Goal: Task Accomplishment & Management: Use online tool/utility

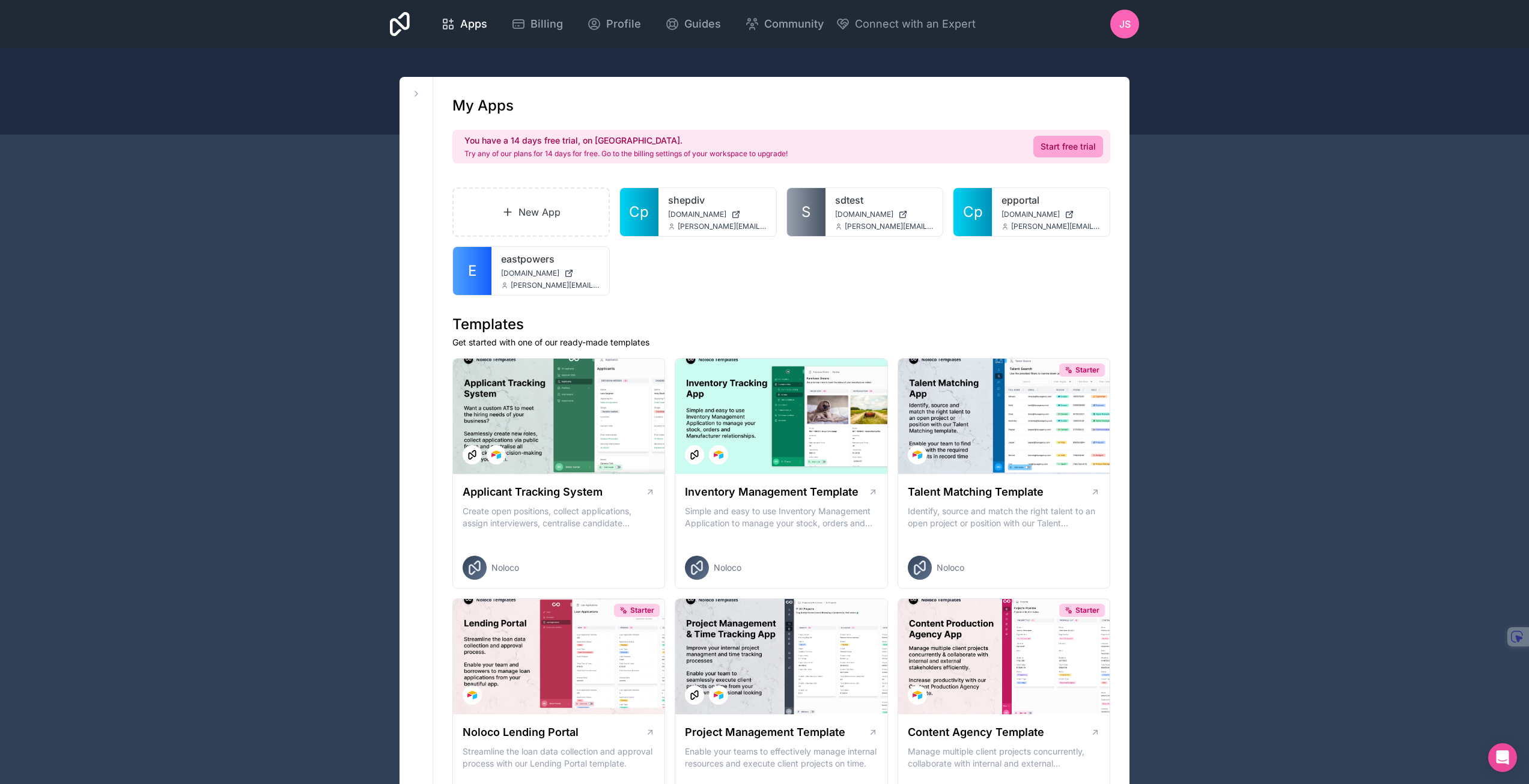
click at [0, 0] on div at bounding box center [0, 0] width 0 height 0
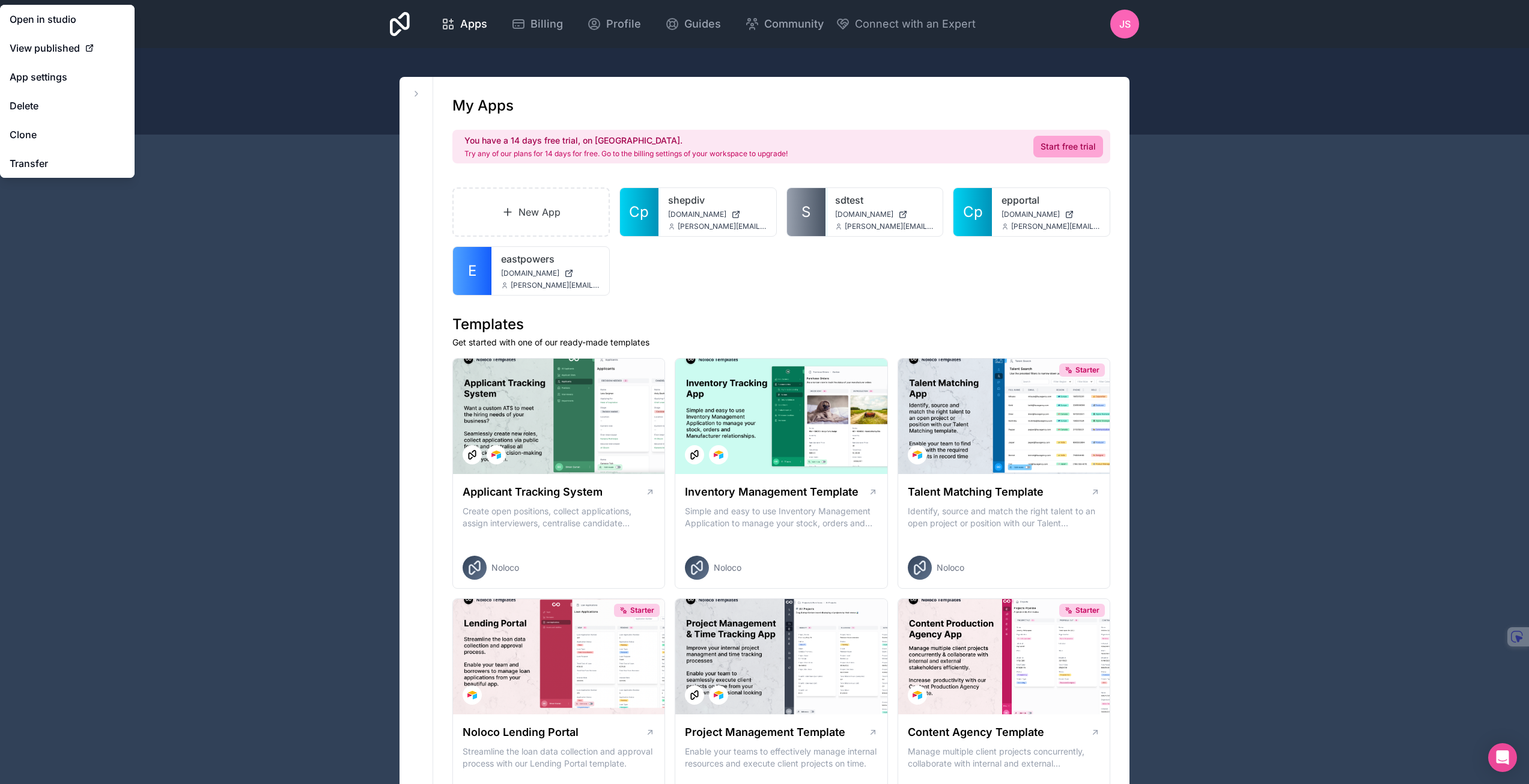
click at [0, 0] on icon at bounding box center [0, 0] width 0 height 0
click at [15, 110] on button "Delete" at bounding box center [67, 106] width 135 height 29
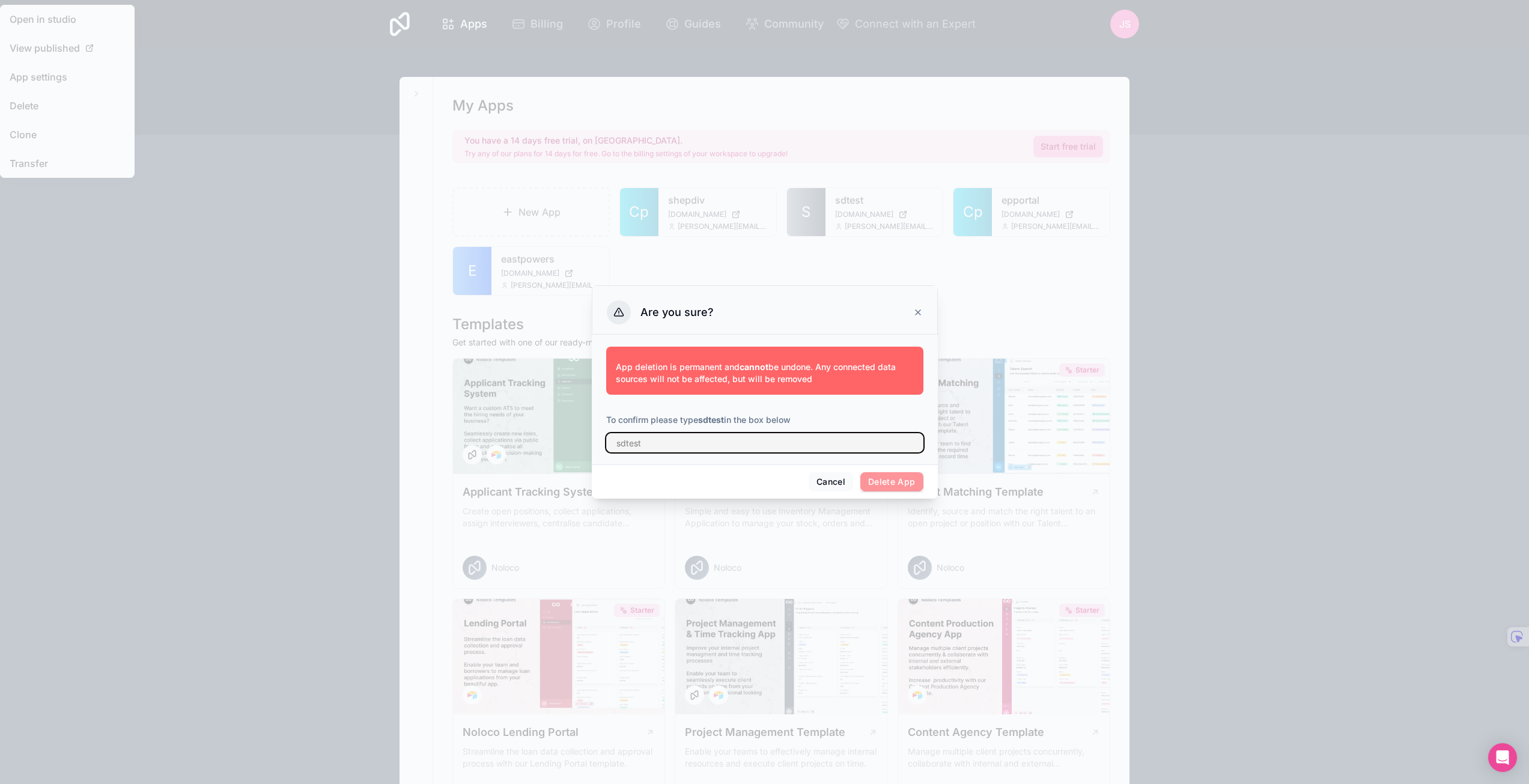
click at [685, 446] on input "text" at bounding box center [765, 443] width 317 height 19
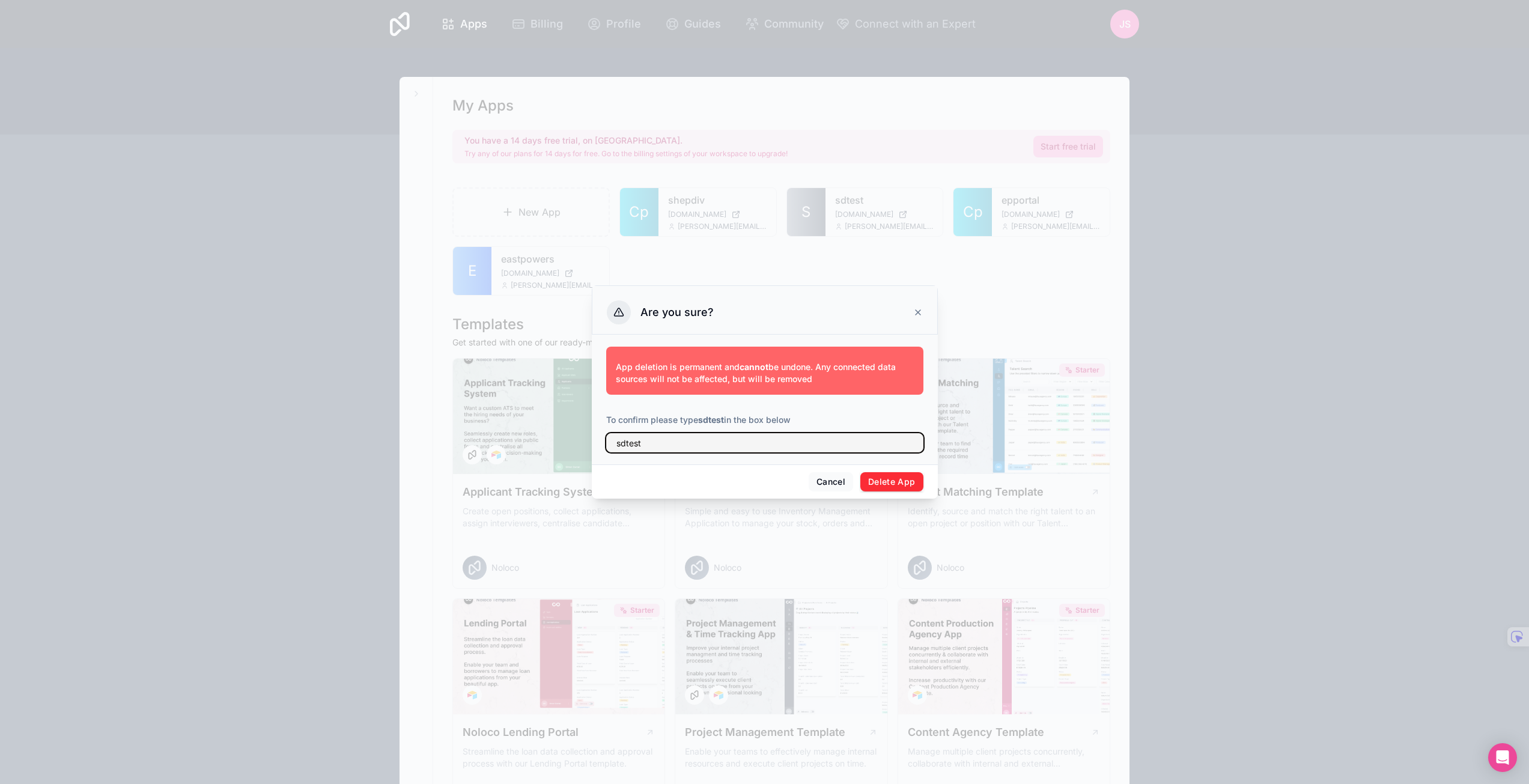
type input "sdtest"
click at [894, 482] on button "Delete App" at bounding box center [892, 482] width 63 height 19
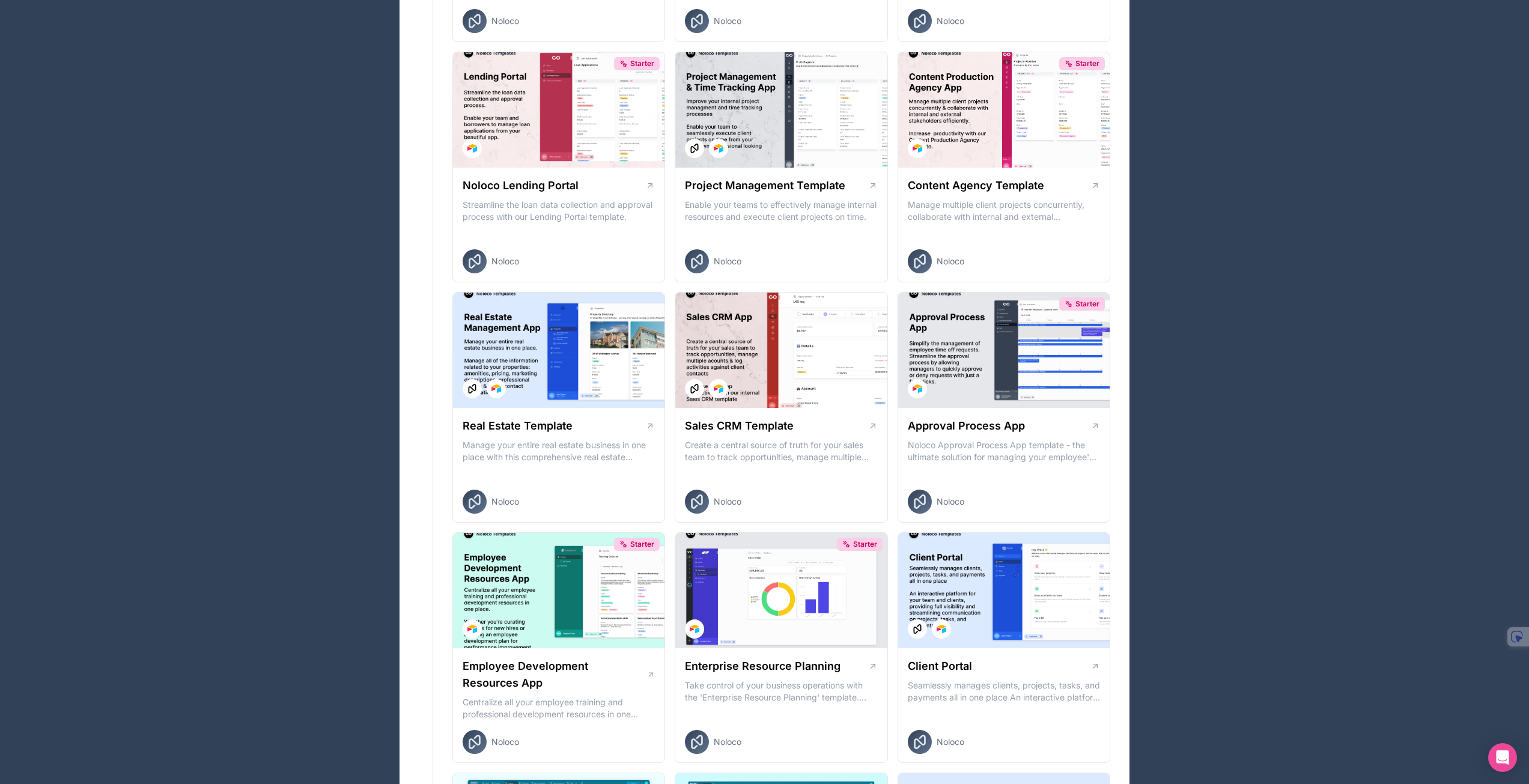
scroll to position [542, 0]
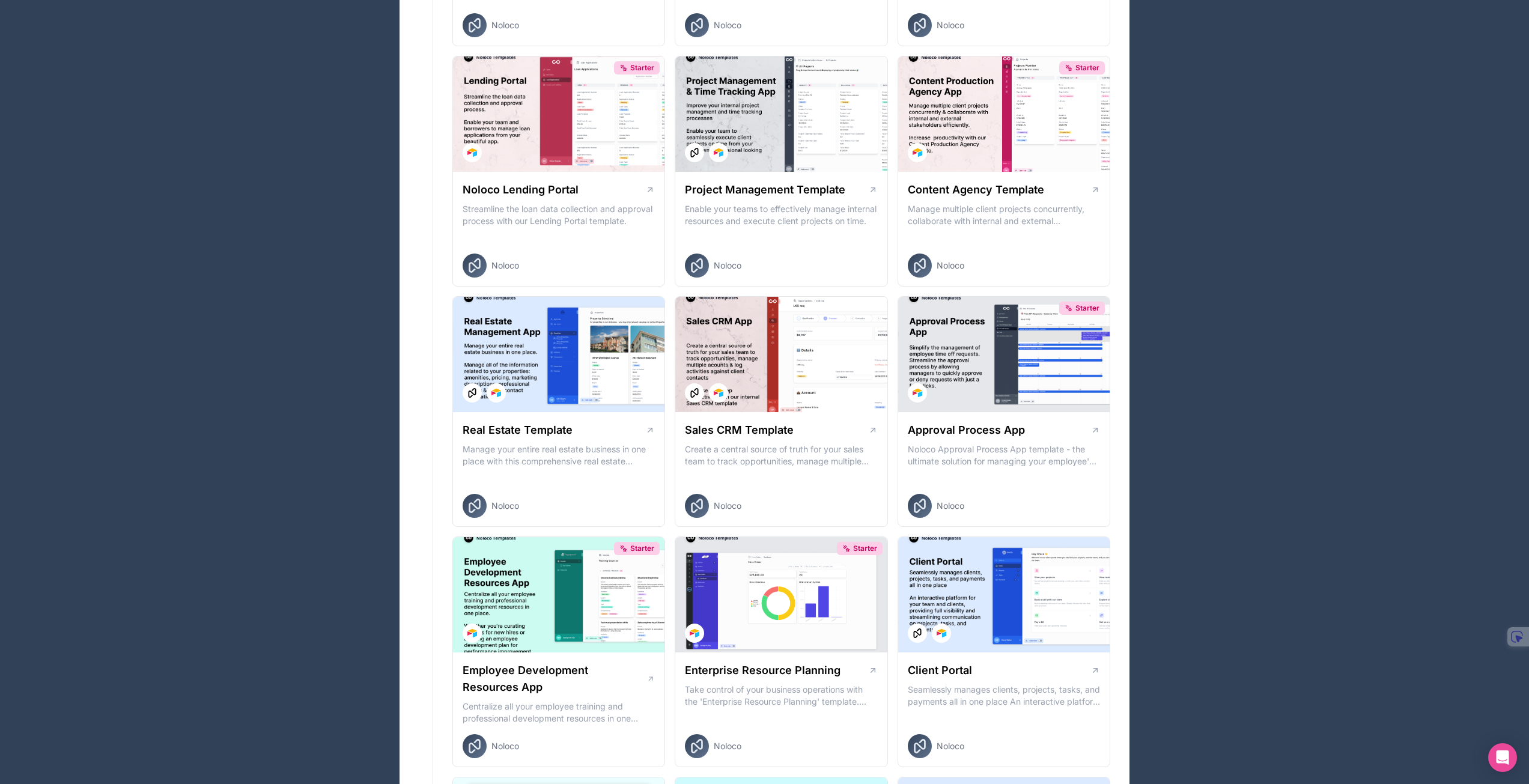
click at [791, 402] on div at bounding box center [781, 354] width 211 height 115
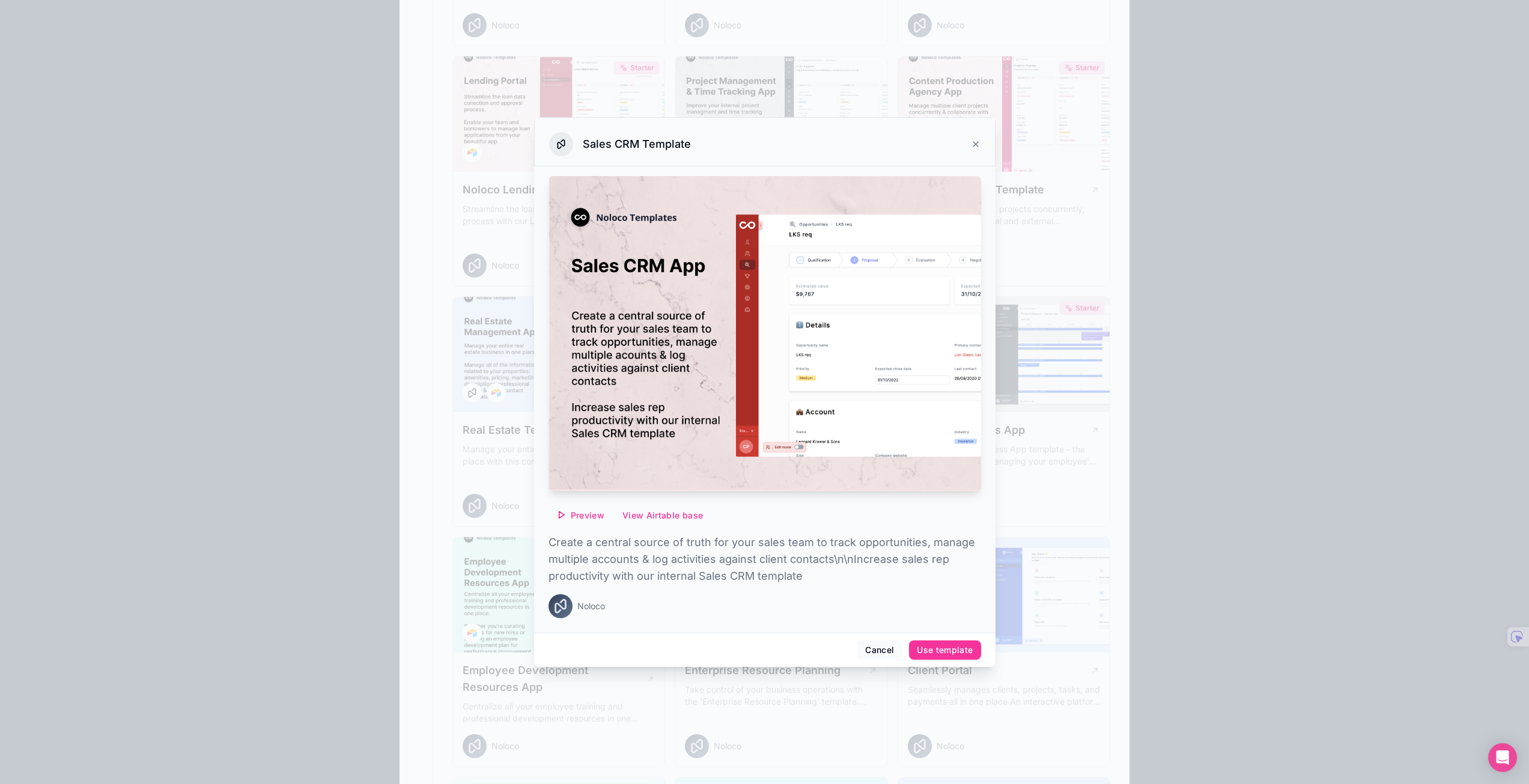
click at [955, 656] on button "Use template" at bounding box center [944, 650] width 71 height 19
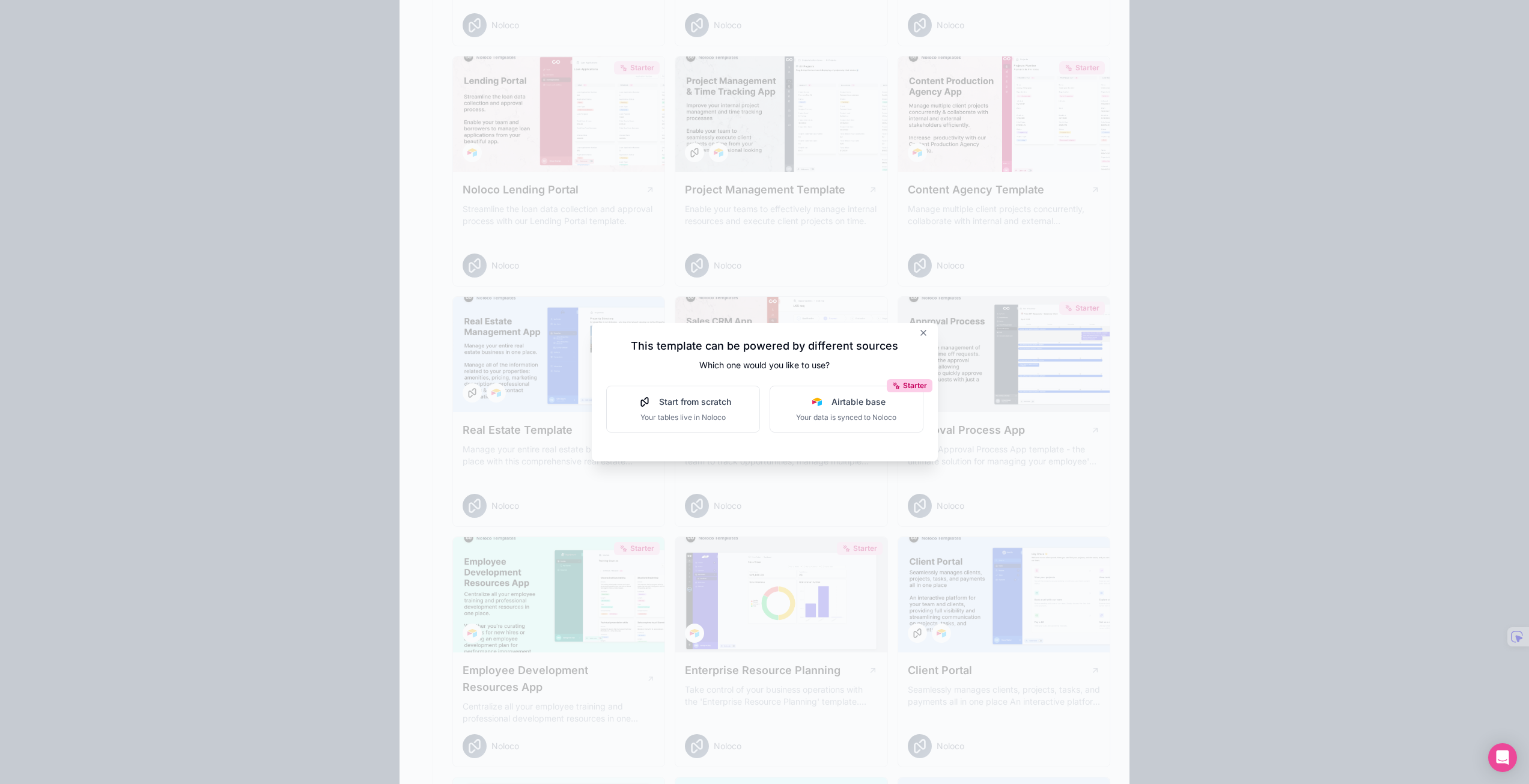
click at [714, 403] on span "Start from scratch" at bounding box center [695, 402] width 72 height 12
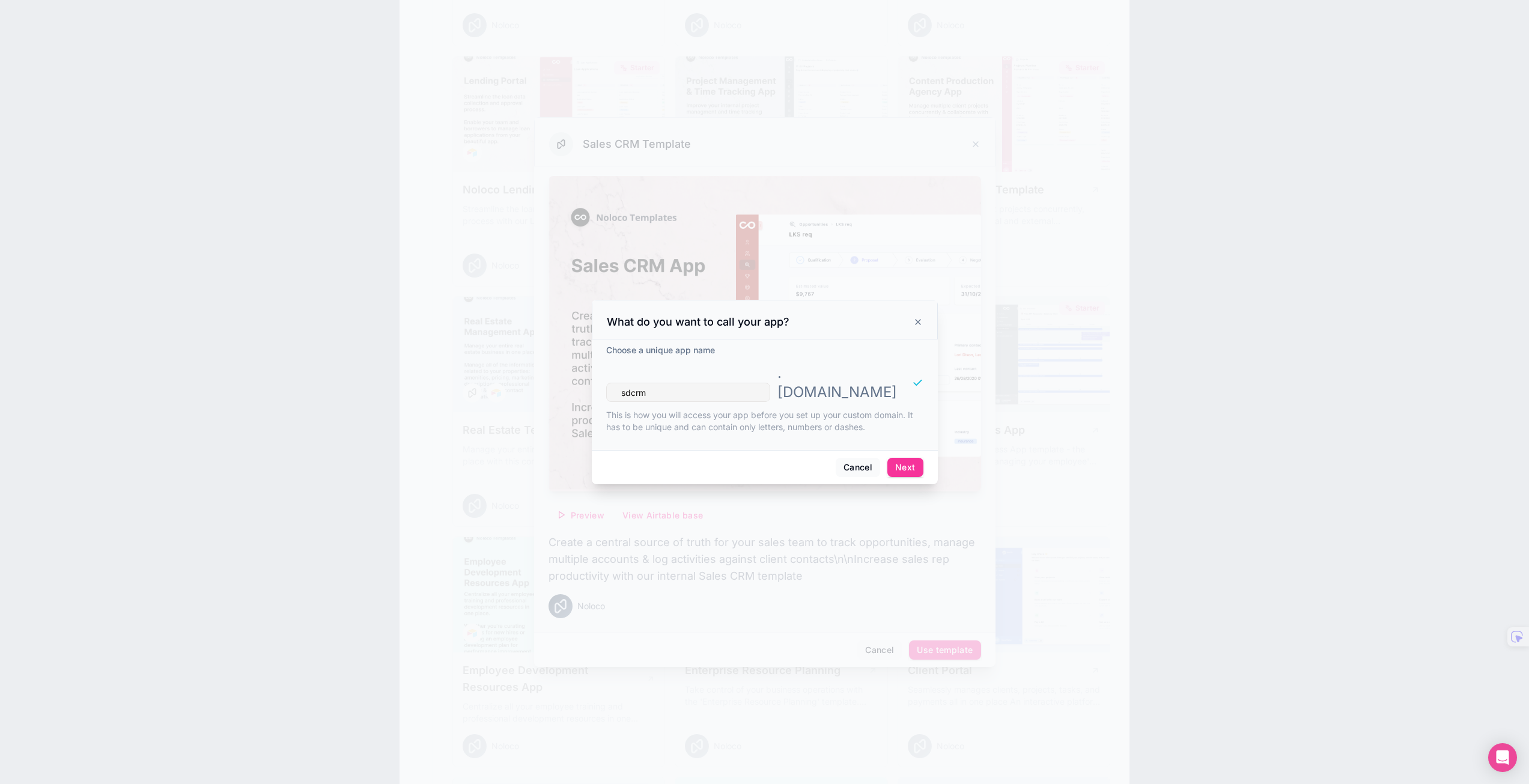
type input "sdcrm"
click at [912, 458] on button "Next" at bounding box center [905, 467] width 35 height 19
